Goal: Complete application form

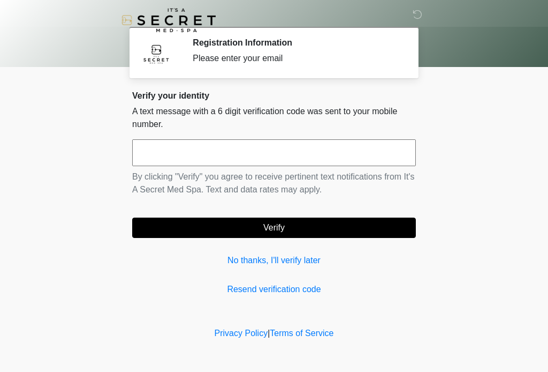
click at [156, 152] on input "text" at bounding box center [274, 152] width 284 height 27
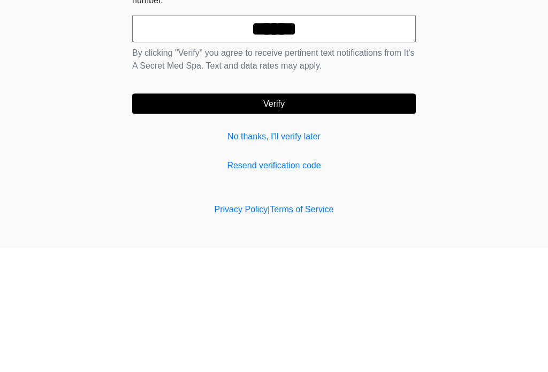
type input "******"
click at [274, 217] on button "Verify" at bounding box center [274, 227] width 284 height 20
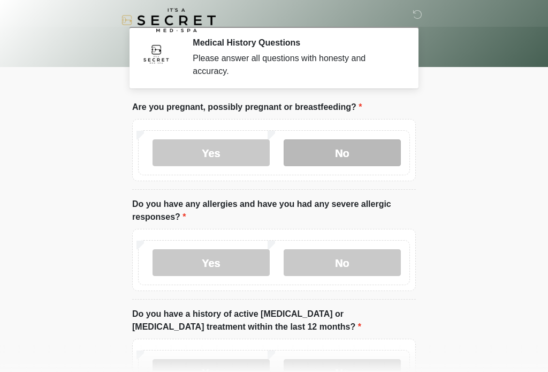
click at [361, 157] on label "No" at bounding box center [342, 152] width 117 height 27
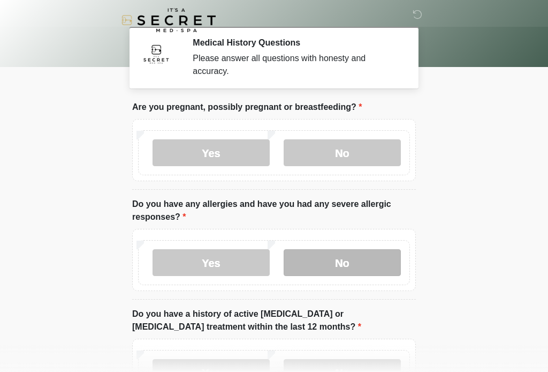
click at [347, 261] on label "No" at bounding box center [342, 262] width 117 height 27
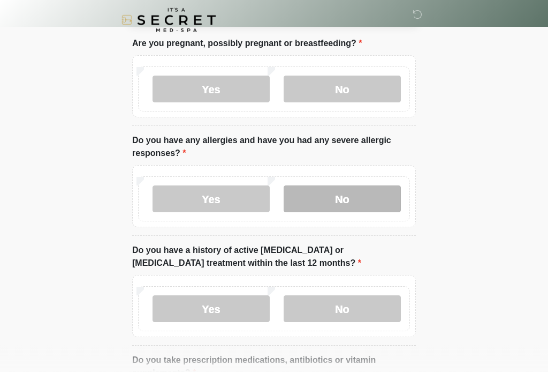
scroll to position [64, 0]
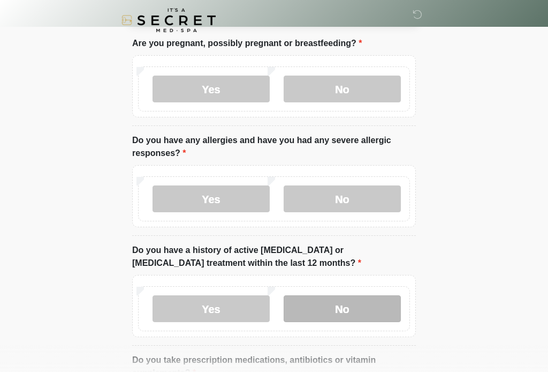
click at [341, 312] on label "No" at bounding box center [342, 308] width 117 height 27
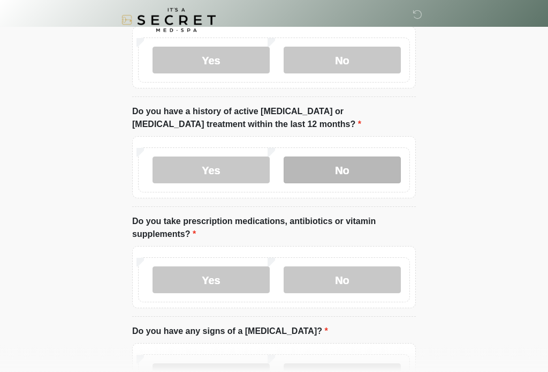
scroll to position [202, 0]
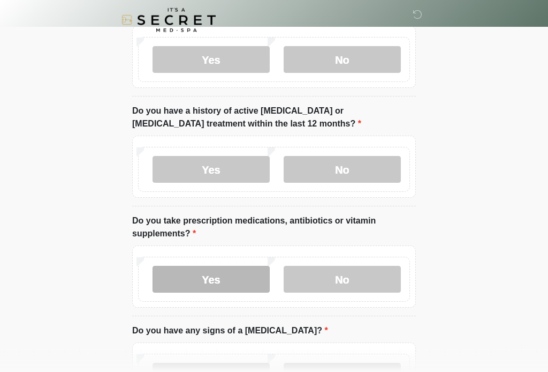
click at [212, 289] on label "Yes" at bounding box center [211, 279] width 117 height 27
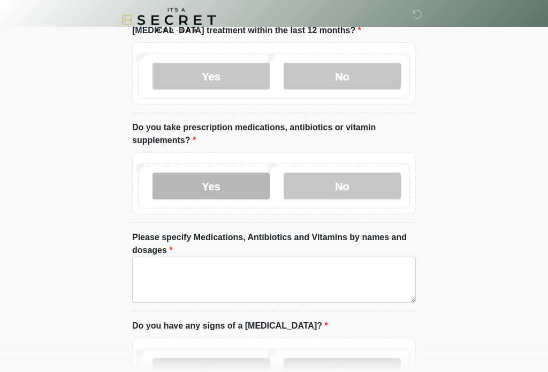
scroll to position [295, 0]
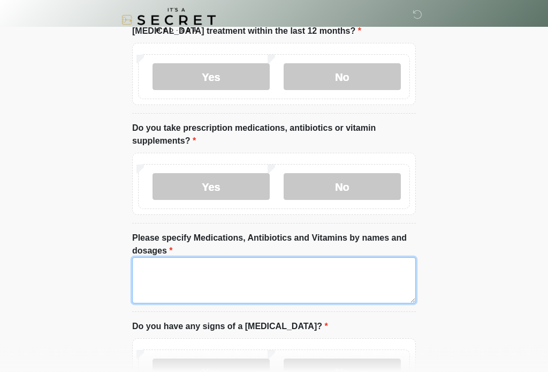
click at [145, 268] on textarea "Please specify Medications, Antibiotics and Vitamins by names and dosages" at bounding box center [274, 281] width 284 height 46
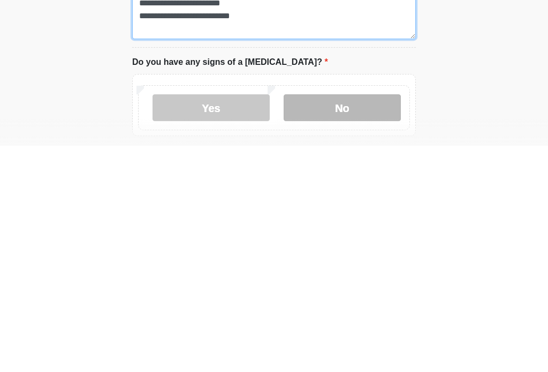
type textarea "**********"
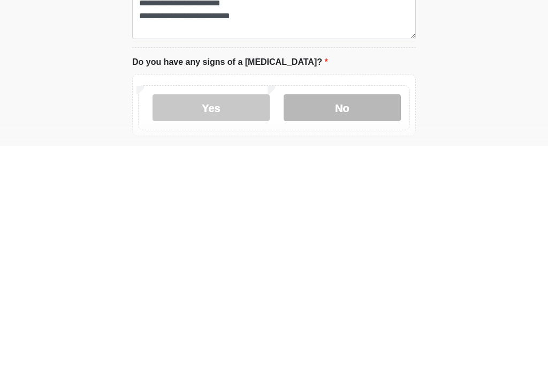
click at [341, 320] on label "No" at bounding box center [342, 333] width 117 height 27
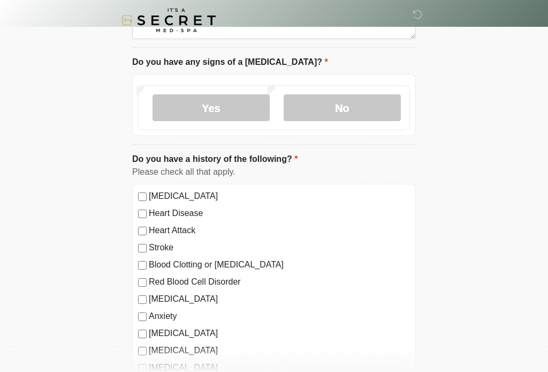
click at [150, 243] on label "Stroke" at bounding box center [279, 247] width 261 height 13
click at [149, 261] on label "Blood Clotting or [MEDICAL_DATA]" at bounding box center [279, 264] width 261 height 13
click at [149, 292] on label "[MEDICAL_DATA]" at bounding box center [279, 298] width 261 height 13
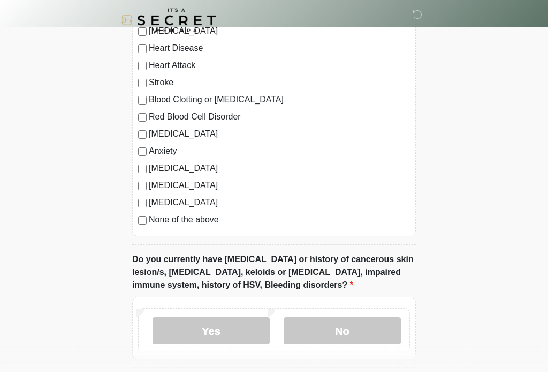
scroll to position [746, 0]
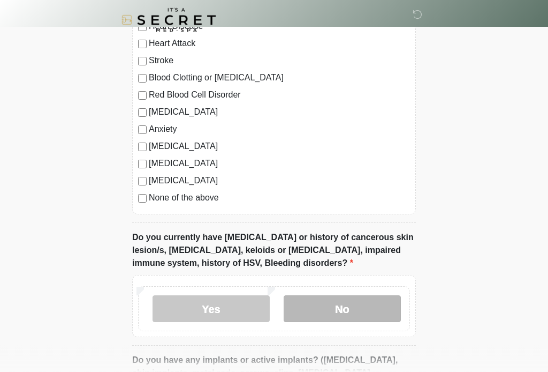
click at [350, 312] on label "No" at bounding box center [342, 309] width 117 height 27
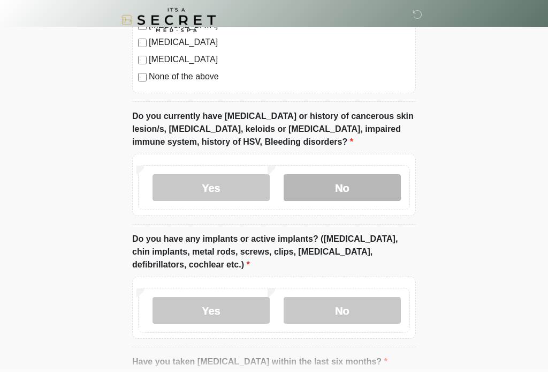
scroll to position [870, 0]
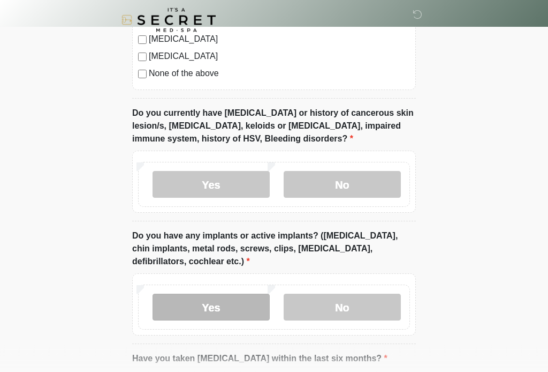
click at [222, 310] on label "Yes" at bounding box center [211, 307] width 117 height 27
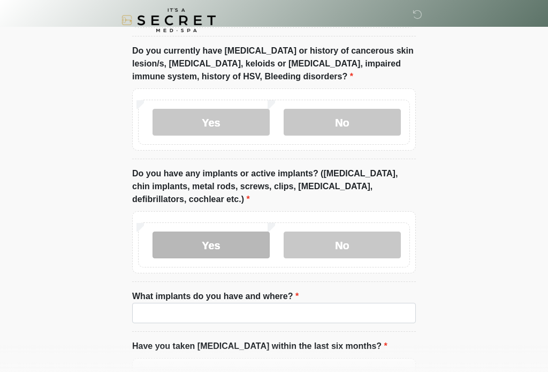
scroll to position [939, 0]
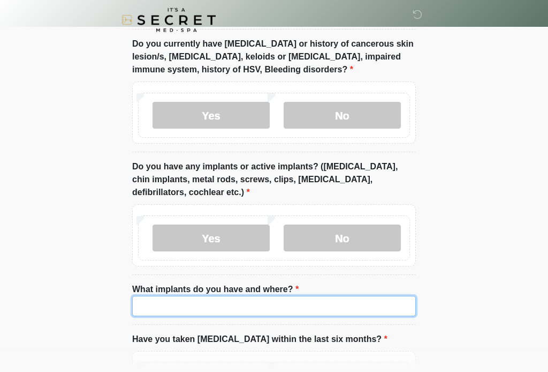
click at [146, 299] on input "What implants do you have and where?" at bounding box center [274, 306] width 284 height 20
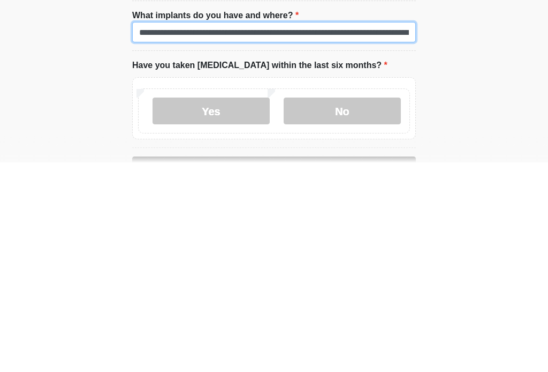
scroll to position [1010, 0]
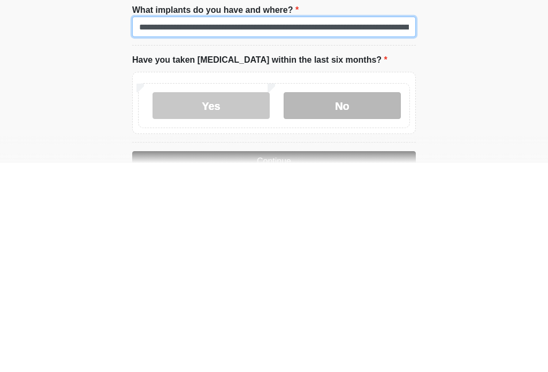
type input "**********"
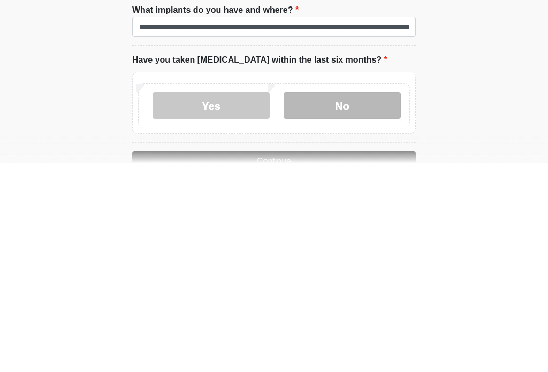
click at [349, 301] on label "No" at bounding box center [342, 314] width 117 height 27
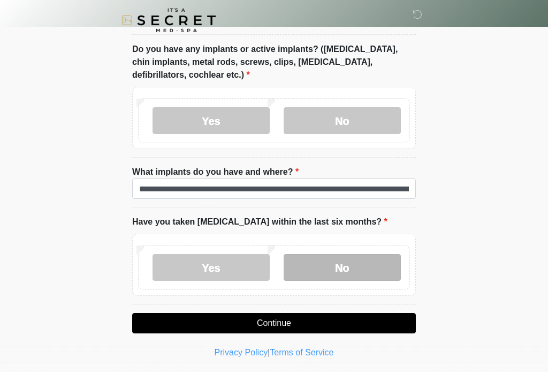
click at [346, 268] on label "No" at bounding box center [342, 267] width 117 height 27
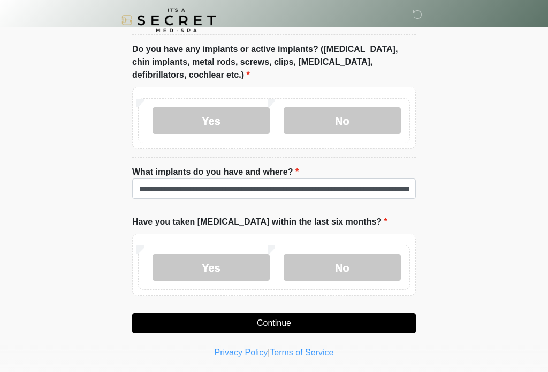
click at [270, 329] on button "Continue" at bounding box center [274, 323] width 284 height 20
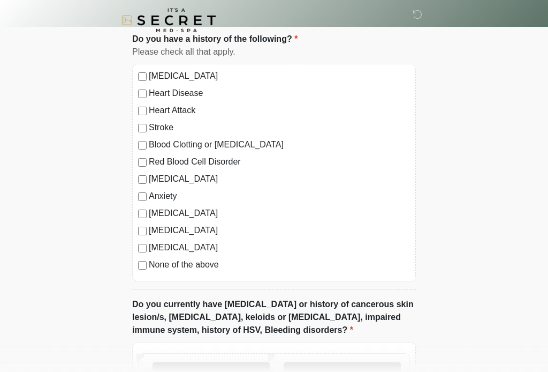
scroll to position [0, 0]
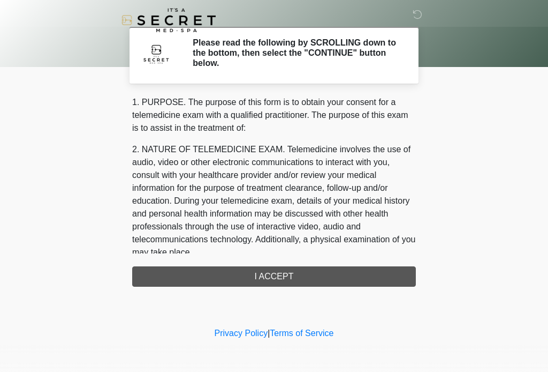
click at [273, 283] on div "1. PURPOSE. The purpose of this form is to obtain your consent for a telemedici…" at bounding box center [274, 191] width 284 height 191
click at [276, 282] on div "1. PURPOSE. The purpose of this form is to obtain your consent for a telemedici…" at bounding box center [274, 191] width 284 height 191
click at [274, 278] on div "1. PURPOSE. The purpose of this form is to obtain your consent for a telemedici…" at bounding box center [274, 191] width 284 height 191
click at [469, 329] on div "Privacy Policy | Terms of Service" at bounding box center [274, 349] width 548 height 45
click at [278, 276] on div "1. PURPOSE. The purpose of this form is to obtain your consent for a telemedici…" at bounding box center [274, 191] width 284 height 191
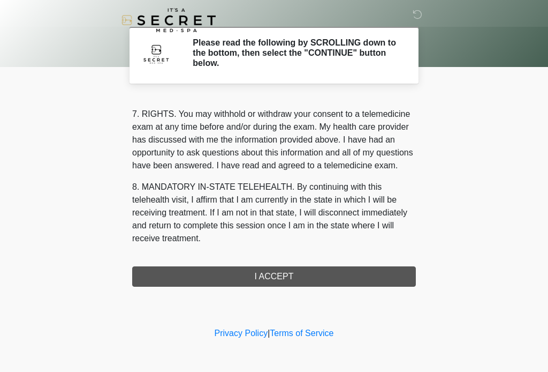
scroll to position [464, 0]
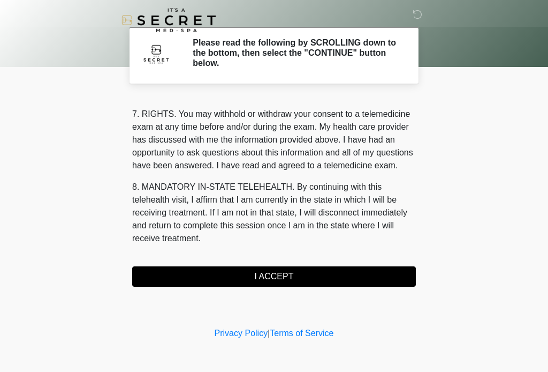
click at [280, 279] on button "I ACCEPT" at bounding box center [274, 276] width 284 height 20
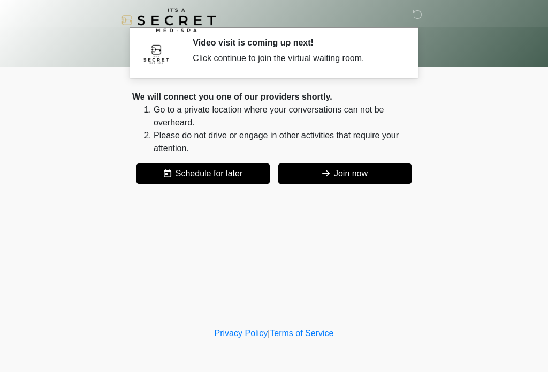
click at [359, 177] on button "Join now" at bounding box center [344, 173] width 133 height 20
